Goal: Entertainment & Leisure: Consume media (video, audio)

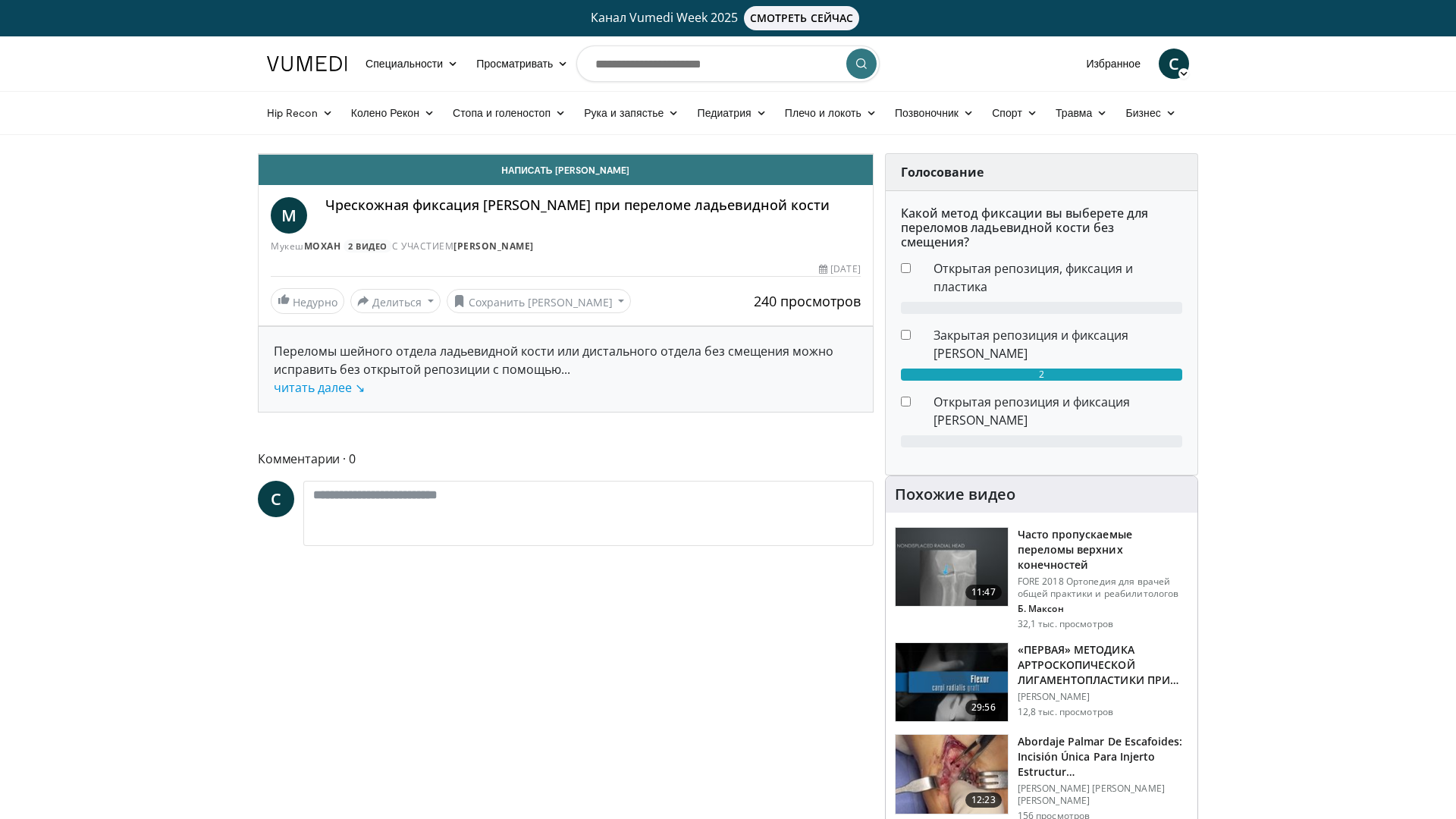
click at [587, 175] on icon "Video Player" at bounding box center [566, 154] width 43 height 43
